Goal: Task Accomplishment & Management: Use online tool/utility

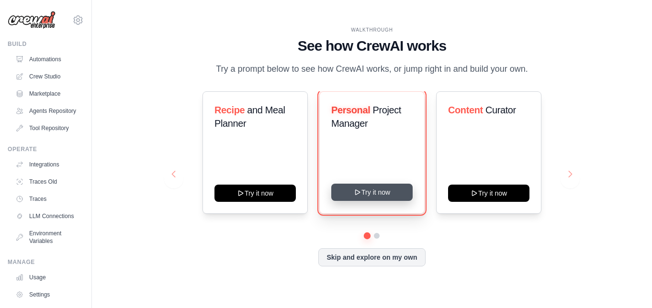
click at [376, 197] on button "Try it now" at bounding box center [371, 192] width 81 height 17
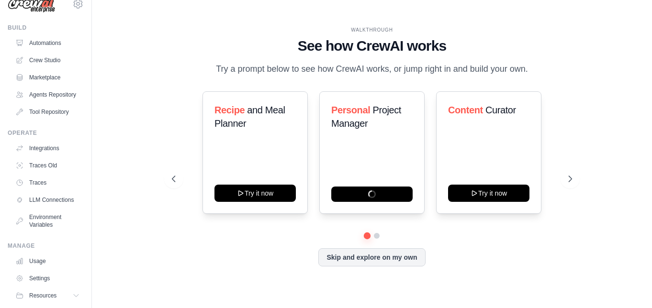
scroll to position [53, 0]
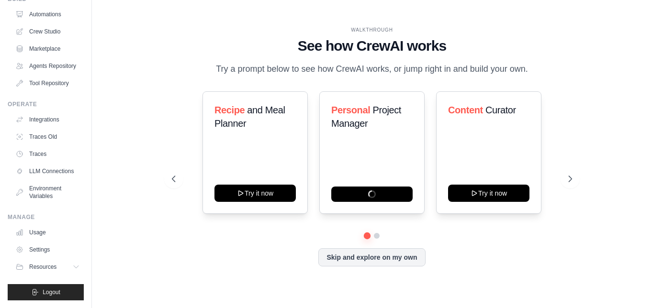
click at [376, 233] on div "Recipe and Meal Planner Try it now Personal Project Manager Content Curator Try…" at bounding box center [372, 162] width 401 height 142
click at [376, 240] on button at bounding box center [377, 236] width 8 height 8
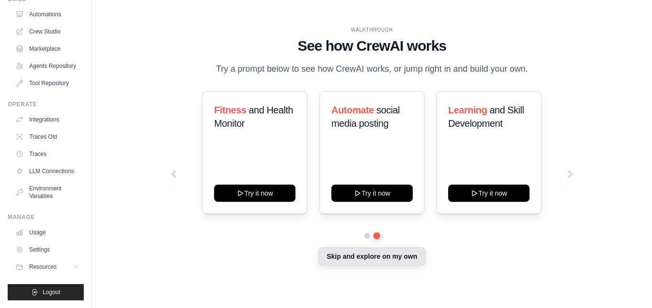
click at [368, 263] on button "Skip and explore on my own" at bounding box center [372, 257] width 107 height 18
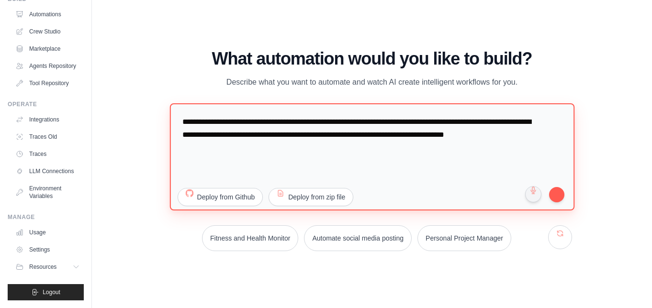
click at [291, 160] on textarea "**********" at bounding box center [372, 156] width 405 height 107
click at [316, 170] on textarea "**********" at bounding box center [372, 156] width 405 height 107
drag, startPoint x: 329, startPoint y: 164, endPoint x: 309, endPoint y: 133, distance: 37.0
click at [309, 133] on textarea "**********" at bounding box center [372, 156] width 405 height 107
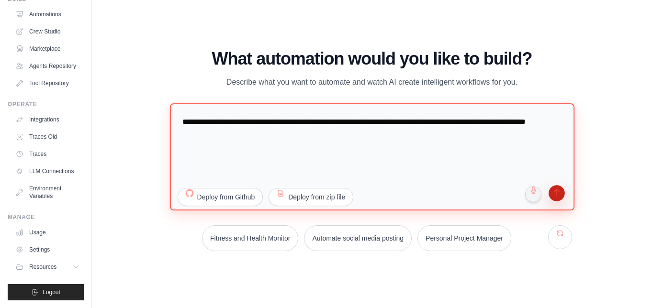
type textarea "**********"
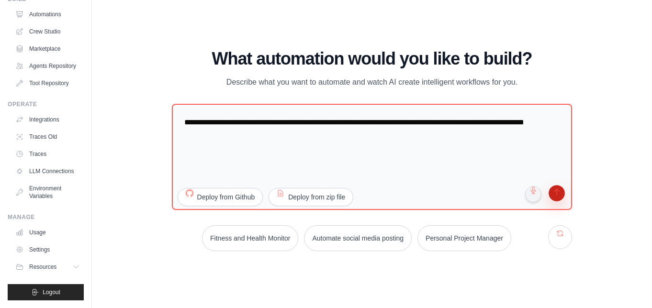
click at [560, 196] on button "submit" at bounding box center [557, 195] width 19 height 19
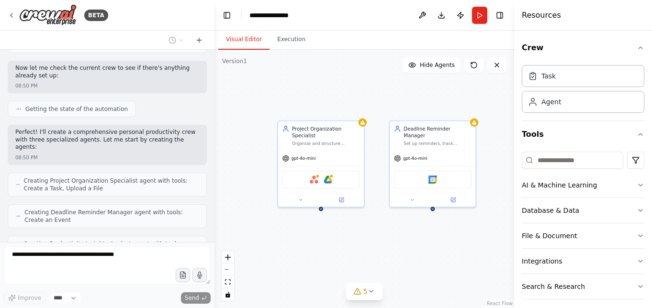
scroll to position [331, 0]
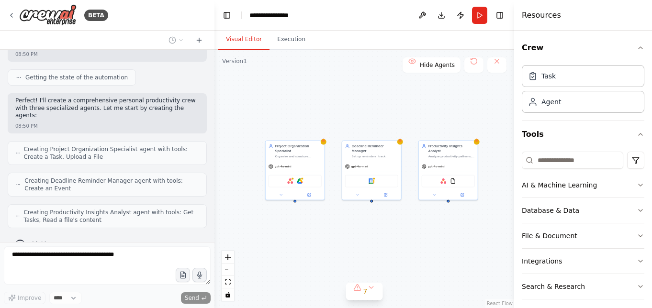
drag, startPoint x: 463, startPoint y: 226, endPoint x: 420, endPoint y: 224, distance: 43.2
click at [420, 224] on div "Project Organization Specialist Organize and structure personal projects by cre…" at bounding box center [365, 179] width 300 height 259
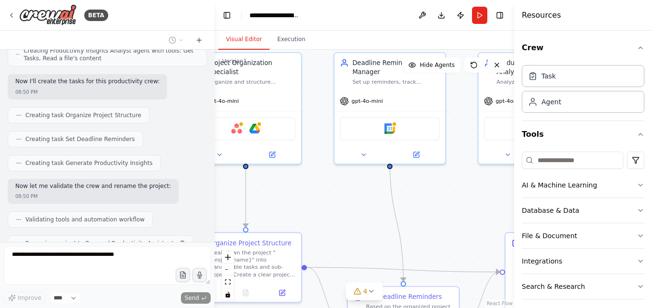
scroll to position [517, 0]
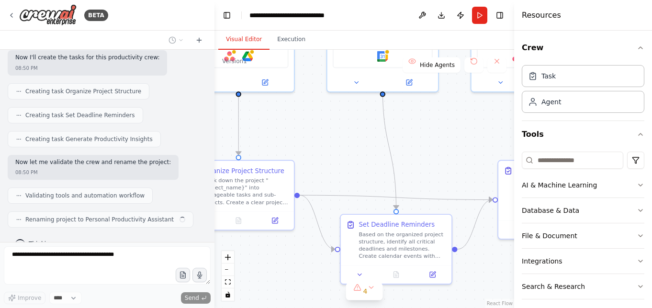
drag, startPoint x: 339, startPoint y: 216, endPoint x: 339, endPoint y: 129, distance: 87.2
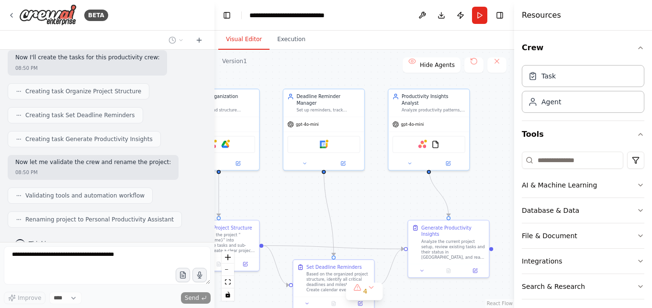
drag, startPoint x: 338, startPoint y: 116, endPoint x: 394, endPoint y: 161, distance: 72.0
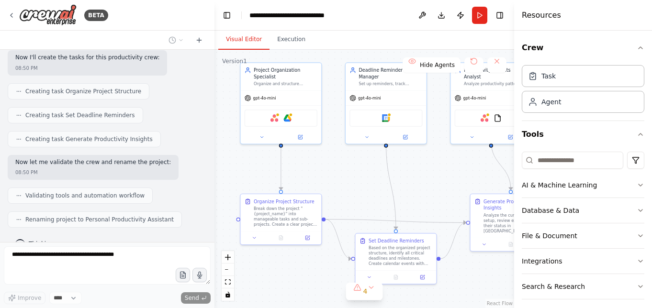
drag, startPoint x: 389, startPoint y: 160, endPoint x: 365, endPoint y: 169, distance: 24.8
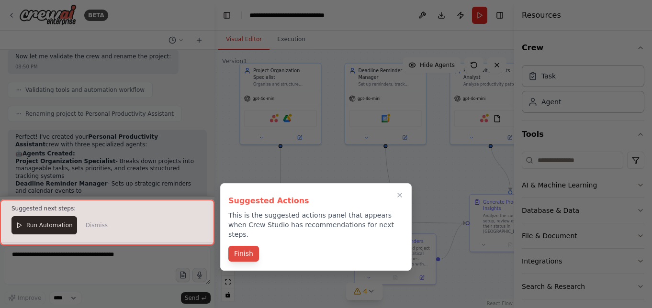
click at [241, 246] on button "Finish" at bounding box center [243, 254] width 31 height 16
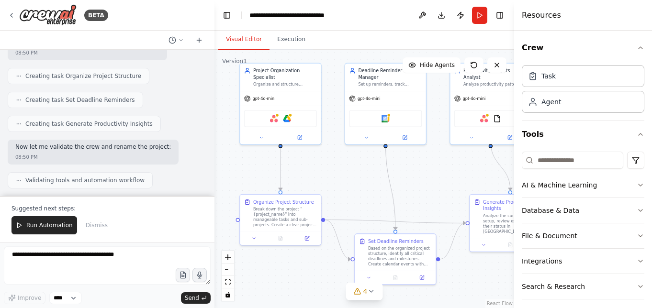
scroll to position [797, 0]
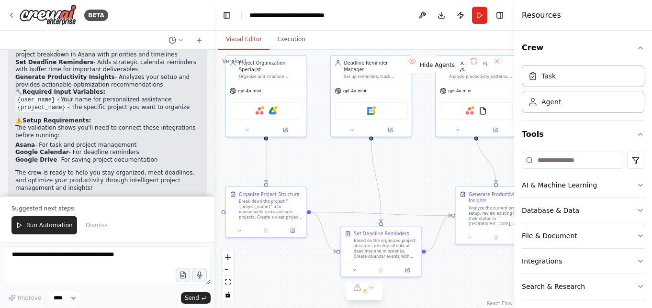
drag, startPoint x: 421, startPoint y: 189, endPoint x: 394, endPoint y: 169, distance: 33.1
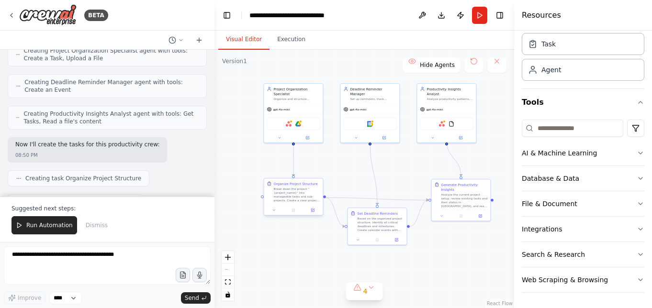
scroll to position [467, 0]
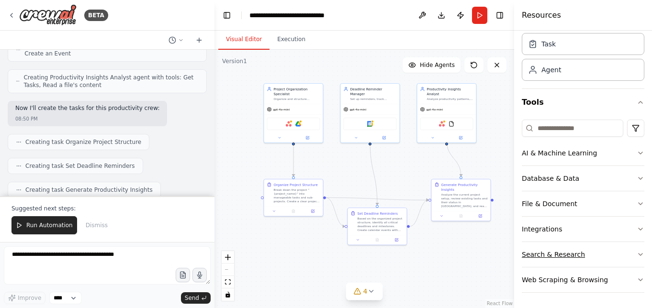
click at [609, 256] on button "Search & Research" at bounding box center [583, 254] width 123 height 25
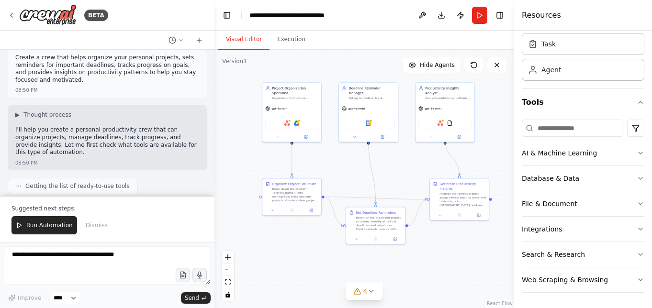
scroll to position [0, 0]
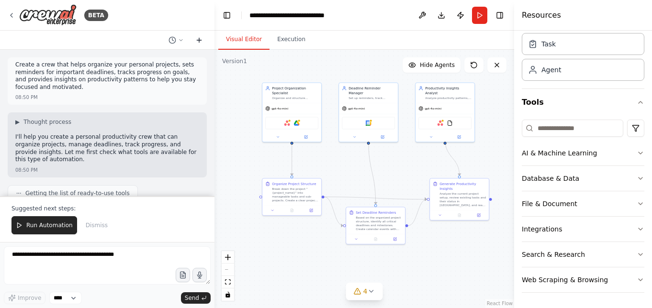
click at [198, 41] on icon at bounding box center [199, 40] width 8 height 8
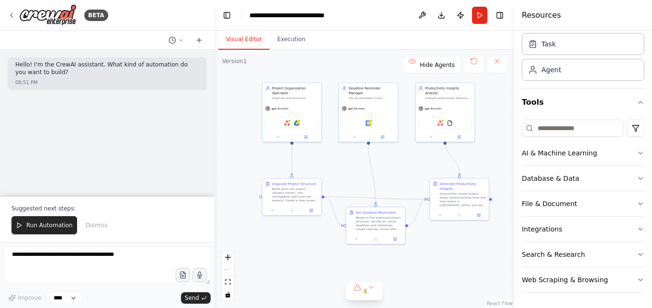
click at [490, 240] on div ".deletable-edge-delete-btn { width: 20px; height: 20px; border: 0px solid #ffff…" at bounding box center [365, 179] width 300 height 259
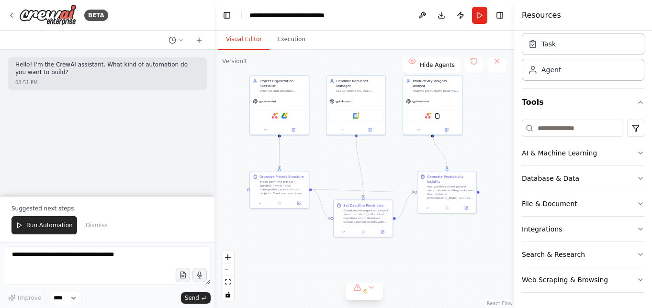
drag, startPoint x: 488, startPoint y: 265, endPoint x: 478, endPoint y: 265, distance: 9.6
click at [478, 265] on div ".deletable-edge-delete-btn { width: 20px; height: 20px; border: 0px solid #ffff…" at bounding box center [365, 179] width 300 height 259
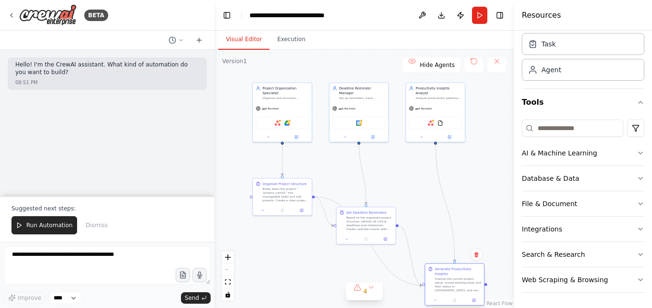
drag, startPoint x: 455, startPoint y: 190, endPoint x: 459, endPoint y: 276, distance: 86.3
click at [459, 276] on div "Generate Productivity Insights" at bounding box center [458, 272] width 46 height 10
drag, startPoint x: 298, startPoint y: 201, endPoint x: 279, endPoint y: 280, distance: 81.8
click at [279, 269] on div "Break down the project "{project_name}" into manageable tasks and sub-projects.…" at bounding box center [266, 260] width 46 height 15
drag, startPoint x: 356, startPoint y: 230, endPoint x: 353, endPoint y: 218, distance: 12.2
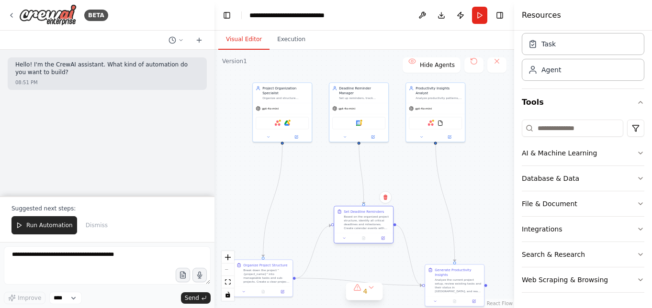
click at [353, 218] on div "Set Deadline Reminders Based on the organized project structure, identify all c…" at bounding box center [363, 219] width 59 height 27
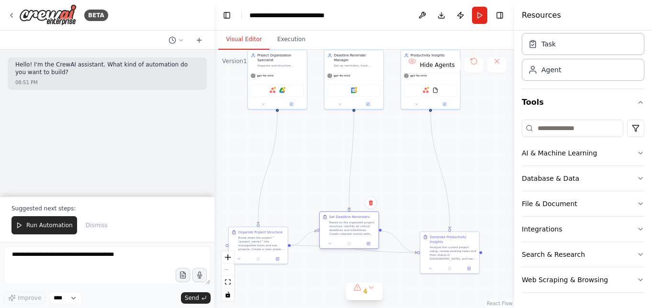
drag, startPoint x: 352, startPoint y: 175, endPoint x: 343, endPoint y: 229, distance: 54.3
click at [343, 229] on div "Based on the organized project structure, identify all critical deadlines and m…" at bounding box center [353, 228] width 46 height 15
click at [194, 43] on button at bounding box center [199, 39] width 15 height 11
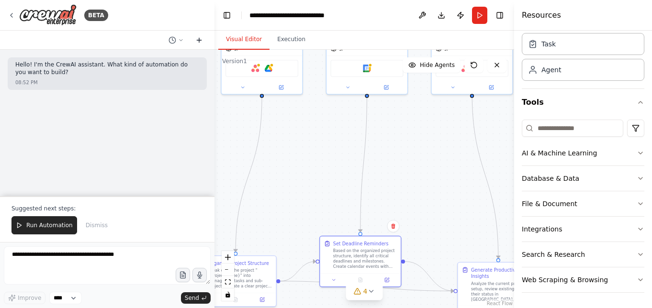
click at [203, 37] on icon at bounding box center [199, 40] width 8 height 8
click at [12, 16] on icon at bounding box center [12, 15] width 8 height 8
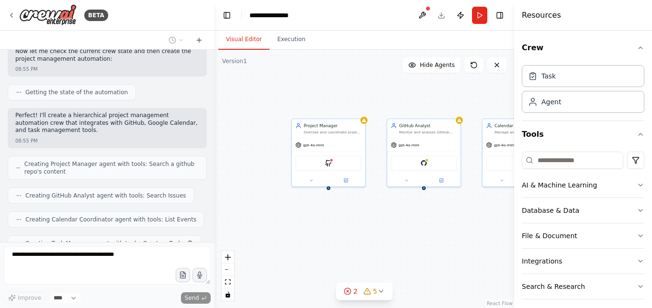
scroll to position [382, 0]
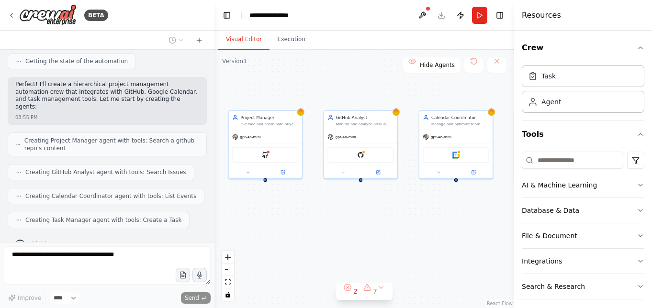
drag, startPoint x: 442, startPoint y: 226, endPoint x: 379, endPoint y: 217, distance: 63.8
click at [379, 217] on div "Project Manager Oversee and coordinate project activities by analyzing GitHub r…" at bounding box center [365, 179] width 300 height 259
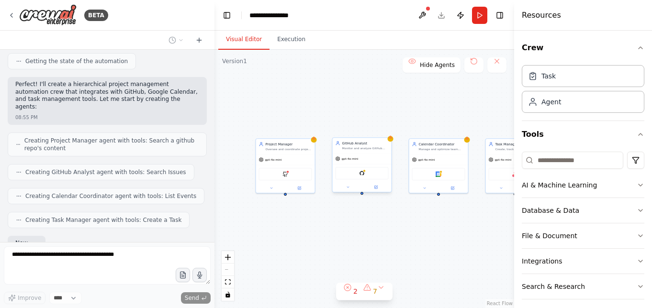
scroll to position [439, 0]
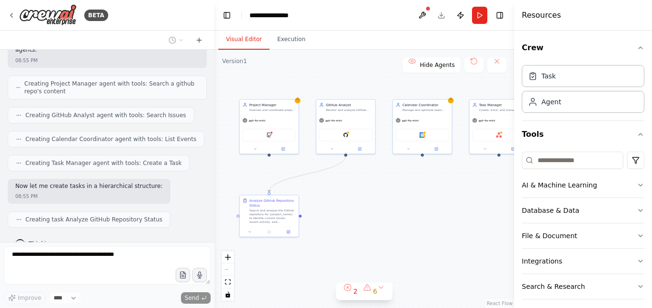
drag, startPoint x: 369, startPoint y: 259, endPoint x: 363, endPoint y: 215, distance: 44.4
click at [363, 215] on div ".deletable-edge-delete-btn { width: 20px; height: 20px; border: 0px solid #ffff…" at bounding box center [365, 179] width 300 height 259
drag, startPoint x: 272, startPoint y: 222, endPoint x: 339, endPoint y: 225, distance: 67.6
click at [339, 225] on div "Search and analyze the GitHub repository for {project_name} to identify current…" at bounding box center [340, 220] width 46 height 15
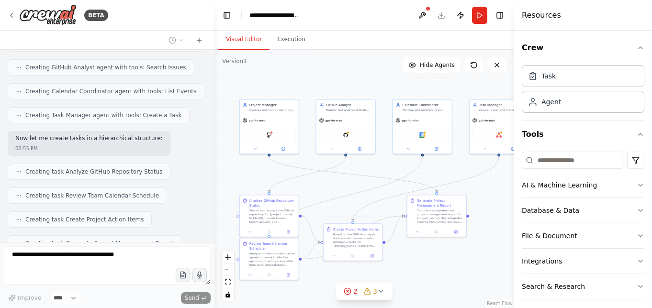
scroll to position [592, 0]
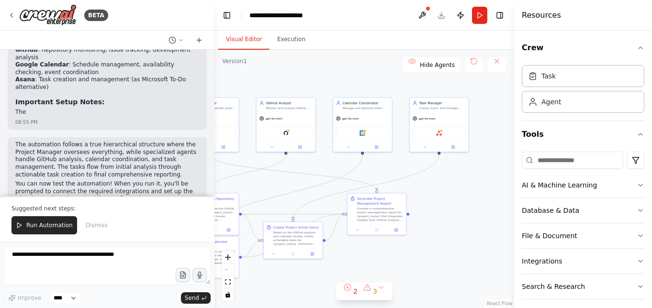
drag, startPoint x: 490, startPoint y: 199, endPoint x: 430, endPoint y: 197, distance: 59.9
click at [430, 197] on div ".deletable-edge-delete-btn { width: 20px; height: 20px; border: 0px solid #ffff…" at bounding box center [365, 179] width 300 height 259
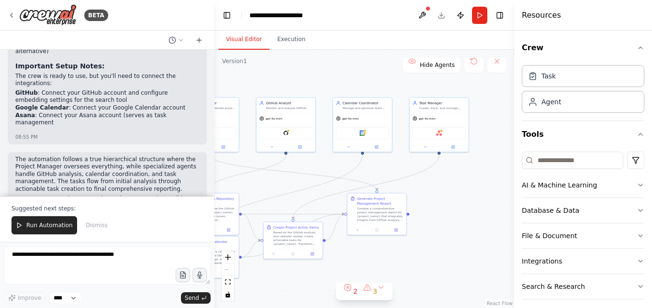
scroll to position [1109, 0]
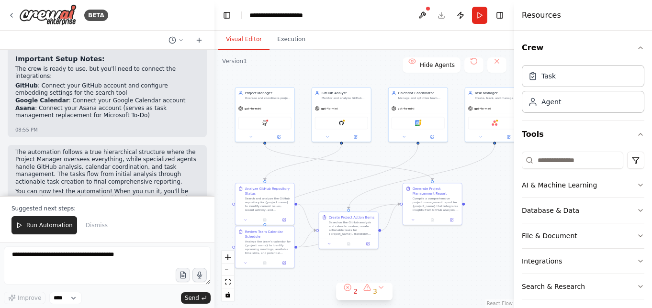
drag, startPoint x: 294, startPoint y: 56, endPoint x: 353, endPoint y: 58, distance: 58.9
click at [353, 58] on div ".deletable-edge-delete-btn { width: 20px; height: 20px; border: 0px solid #ffff…" at bounding box center [365, 179] width 300 height 259
